Goal: Task Accomplishment & Management: Manage account settings

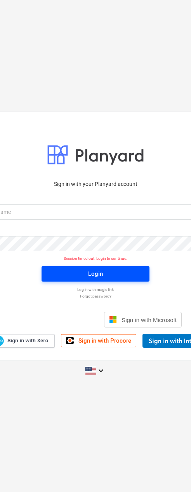
click at [102, 273] on div "Login" at bounding box center [95, 274] width 15 height 10
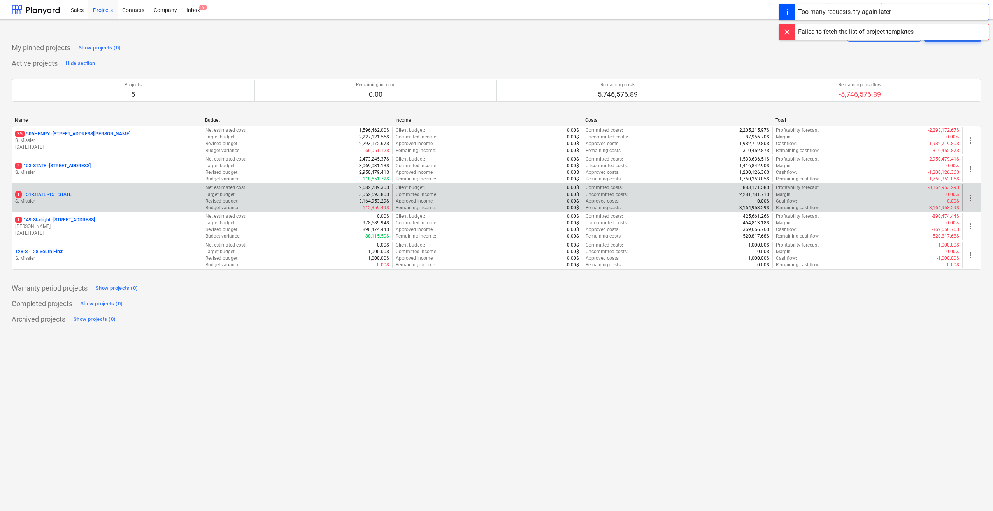
click at [47, 191] on p "1 151-STATE - 151 STATE" at bounding box center [43, 194] width 56 height 7
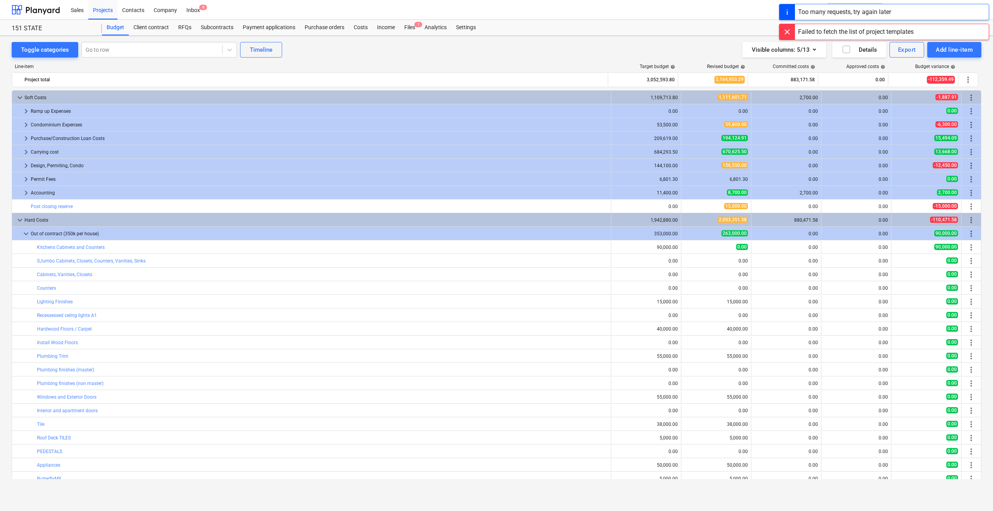
scroll to position [78, 0]
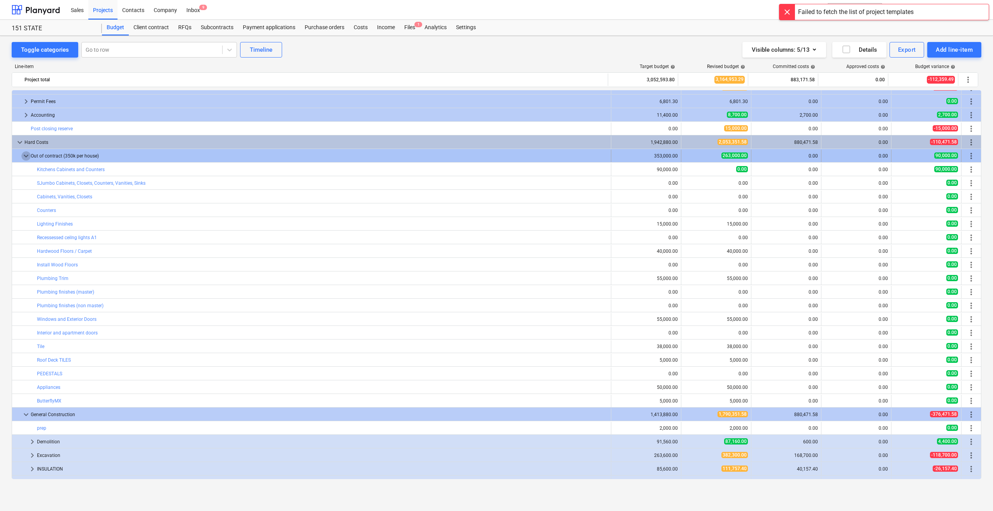
click at [24, 154] on span "keyboard_arrow_down" at bounding box center [25, 155] width 9 height 9
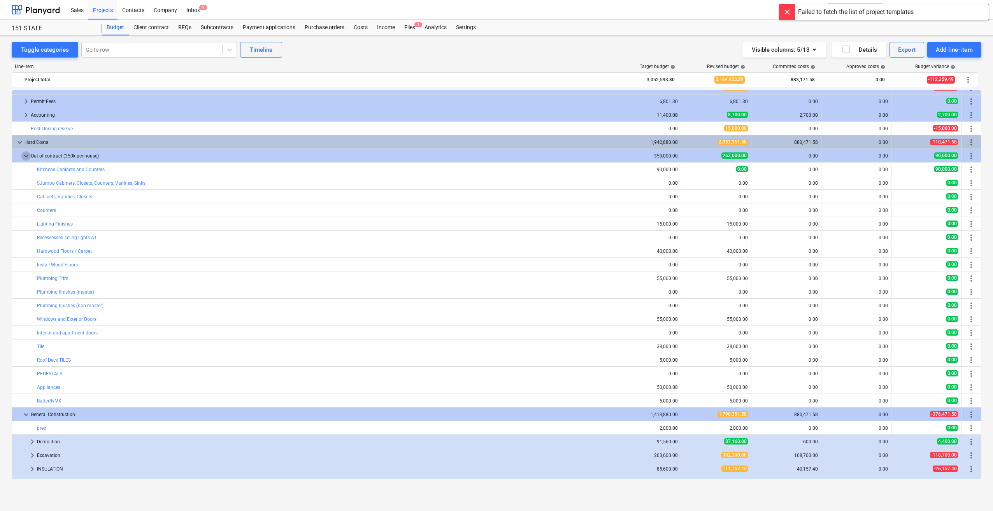
scroll to position [0, 0]
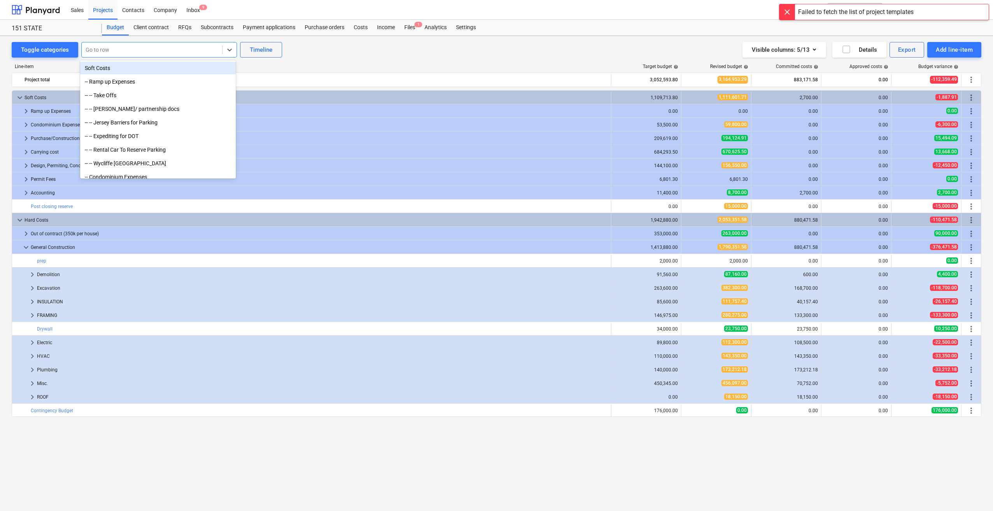
drag, startPoint x: 131, startPoint y: 50, endPoint x: 130, endPoint y: 44, distance: 5.5
click at [131, 47] on div at bounding box center [152, 50] width 133 height 8
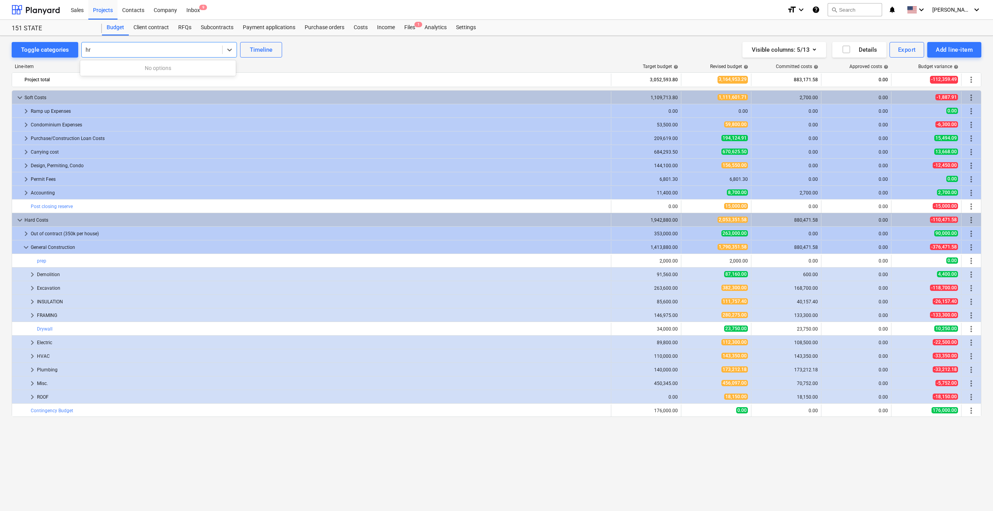
type input "h"
type input "concrete"
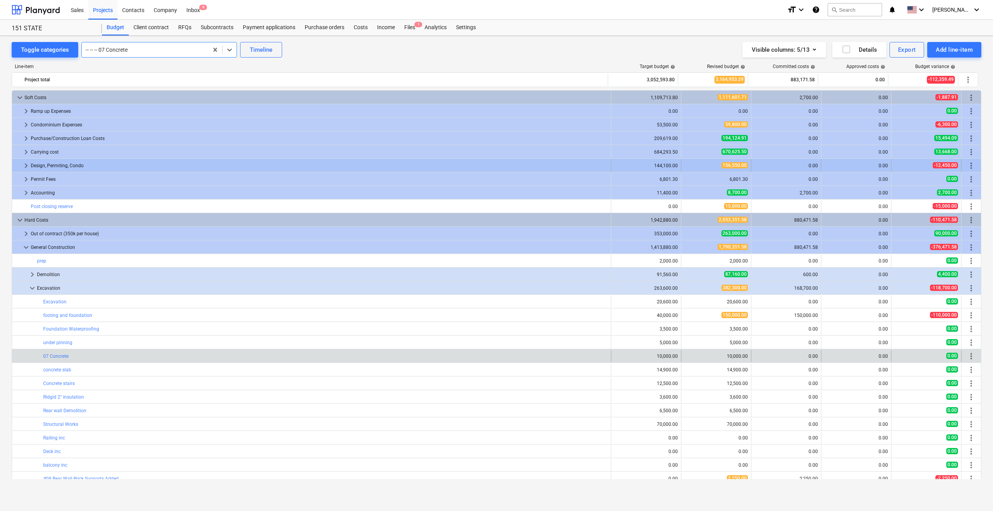
click at [25, 164] on span "keyboard_arrow_right" at bounding box center [25, 165] width 9 height 9
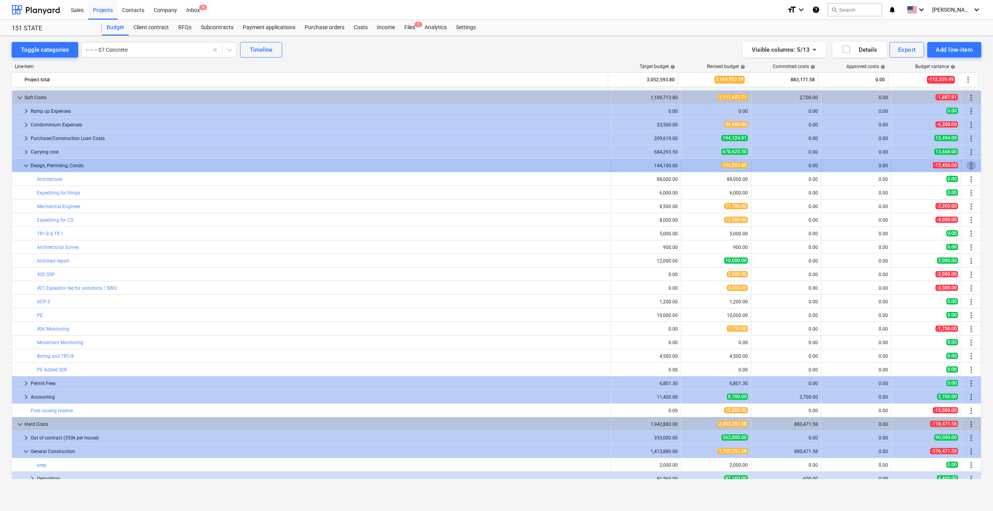
drag, startPoint x: 63, startPoint y: 162, endPoint x: 966, endPoint y: 165, distance: 903.1
click at [191, 165] on span "more_vert" at bounding box center [970, 165] width 9 height 9
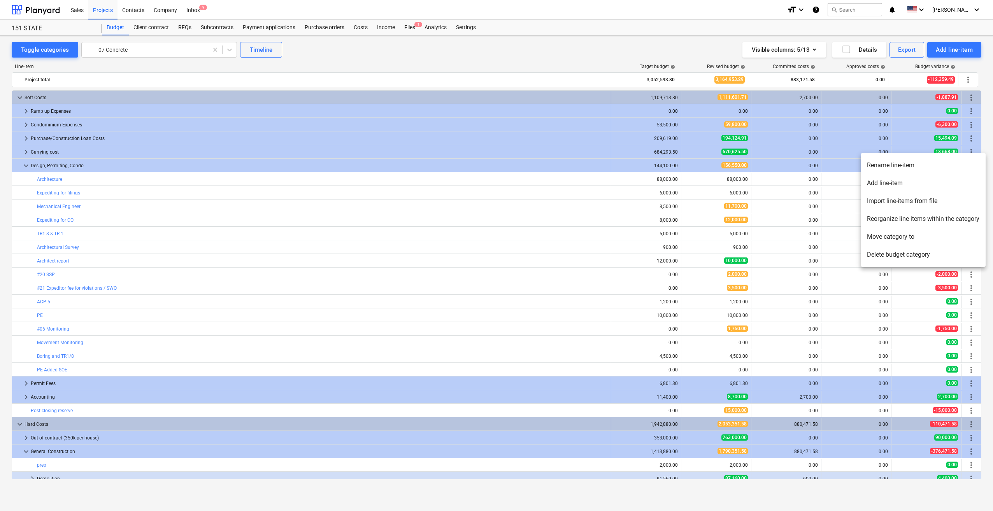
drag, startPoint x: 894, startPoint y: 164, endPoint x: 898, endPoint y: 181, distance: 17.3
click at [191, 181] on ul "Rename line-item Add line-item [GEOGRAPHIC_DATA] line-items from file Reorganiz…" at bounding box center [922, 210] width 125 height 114
click at [191, 181] on li "Add line-item" at bounding box center [922, 183] width 125 height 18
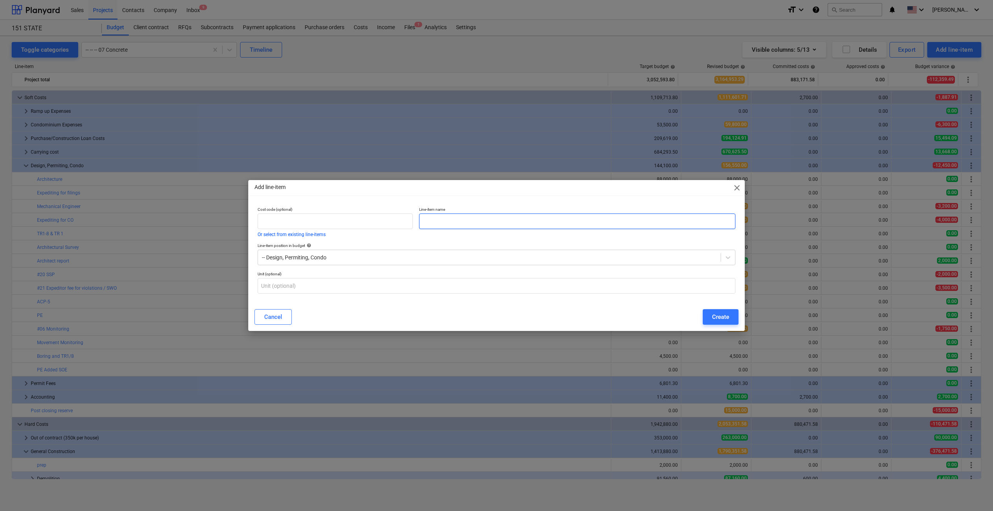
click at [191, 217] on input "text" at bounding box center [577, 222] width 316 height 16
click at [191, 220] on input "Concrete Testing" at bounding box center [577, 222] width 316 height 16
click at [191, 222] on input "TR 2 Concrete Testing" at bounding box center [577, 222] width 316 height 16
type input "TR-2 Concrete Testing"
click at [191, 320] on button "Create" at bounding box center [720, 317] width 36 height 16
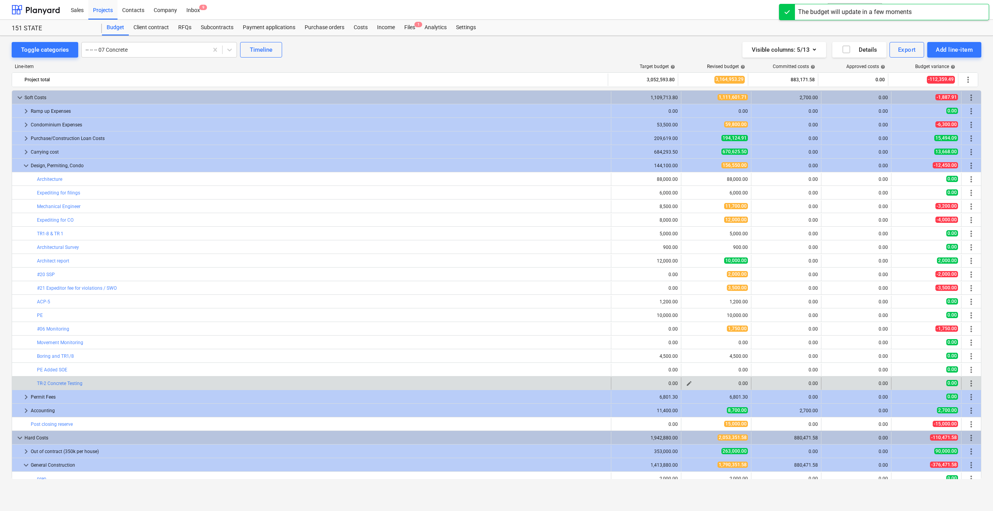
click at [191, 382] on span "edit" at bounding box center [689, 383] width 6 height 6
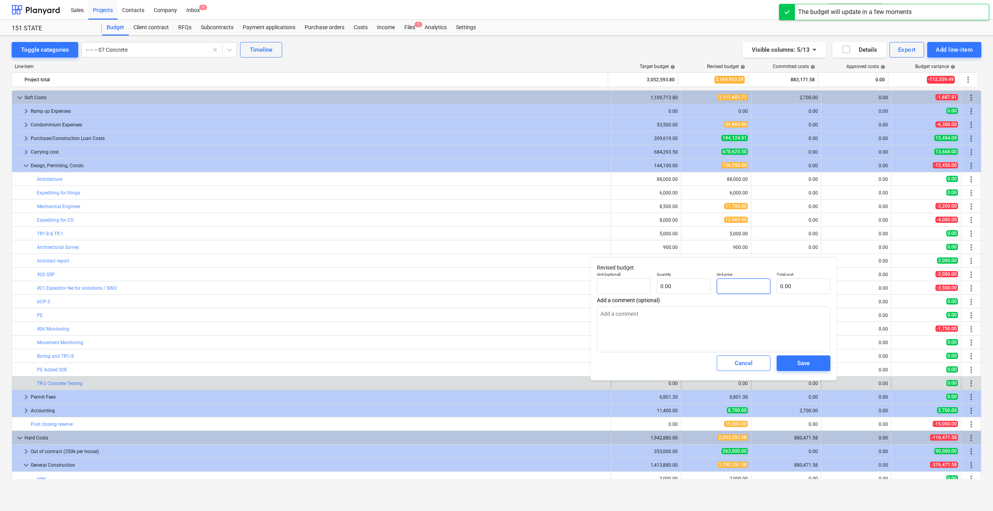
drag, startPoint x: 752, startPoint y: 285, endPoint x: 719, endPoint y: 284, distance: 32.7
click at [191, 284] on input "text" at bounding box center [743, 286] width 54 height 16
type input "pcs"
type input "4"
type textarea "x"
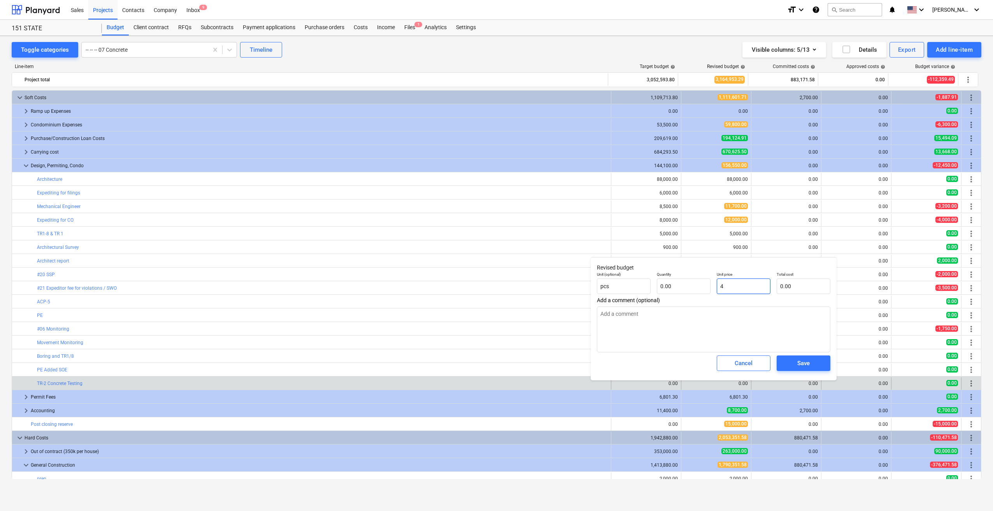
type input "1.00"
type input "4.00"
type input "40"
type textarea "x"
type input "40.00"
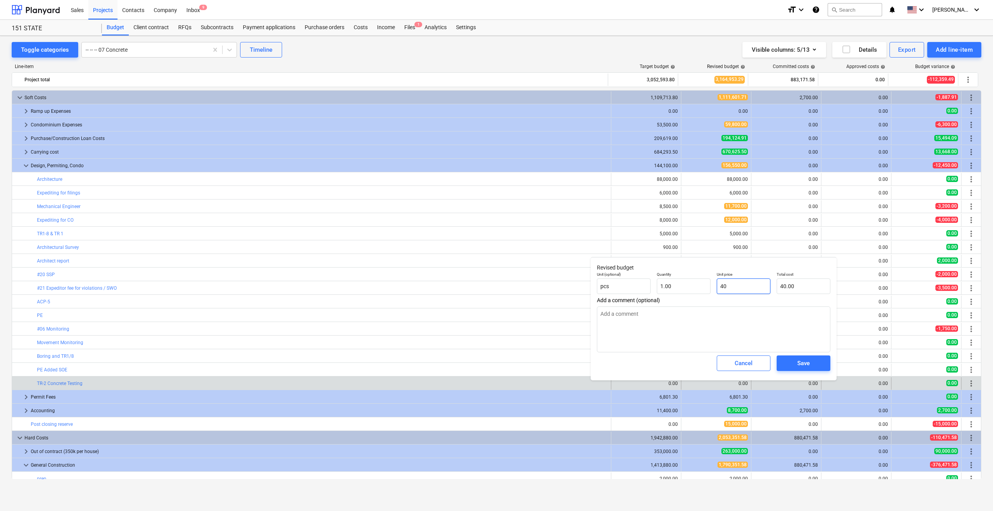
type input "400"
type textarea "x"
type input "400.00"
type input "4000"
type textarea "x"
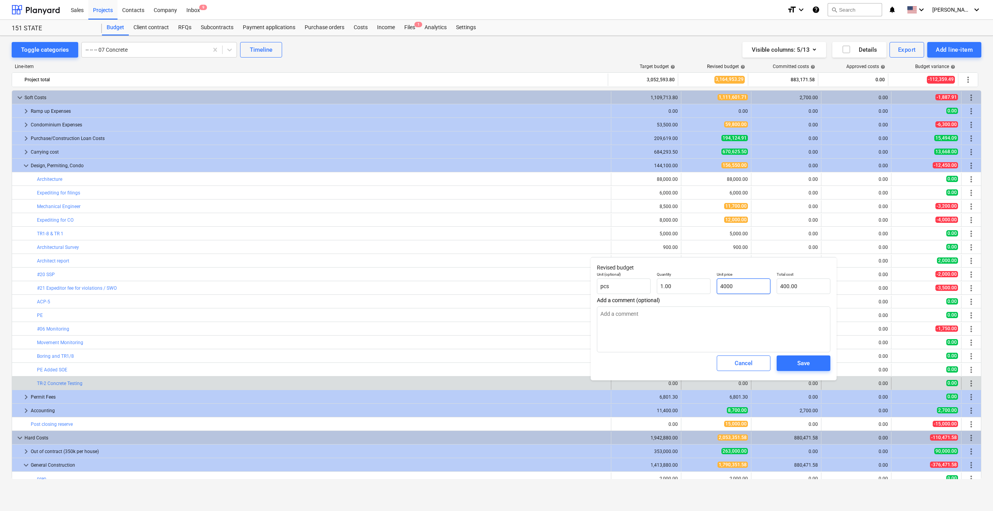
type input "4,000.00"
click at [191, 364] on div "Save" at bounding box center [803, 363] width 12 height 10
type textarea "x"
